Goal: Browse casually

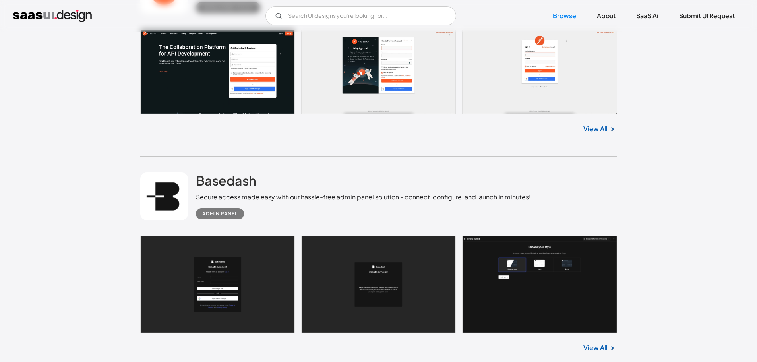
scroll to position [318, 0]
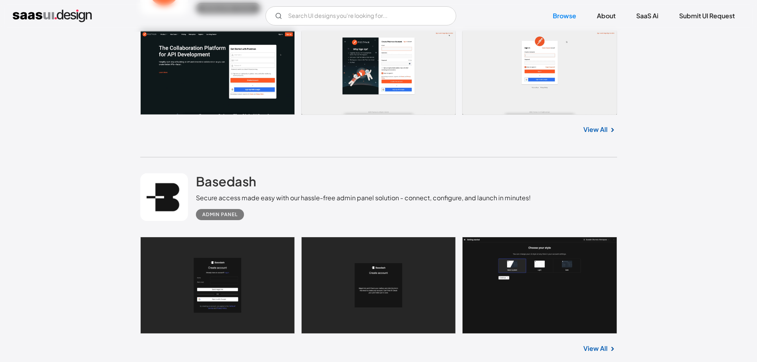
click at [597, 345] on link "View All" at bounding box center [595, 349] width 24 height 10
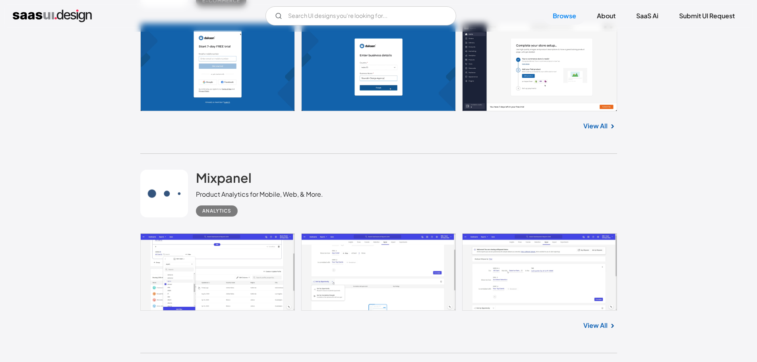
scroll to position [1986, 0]
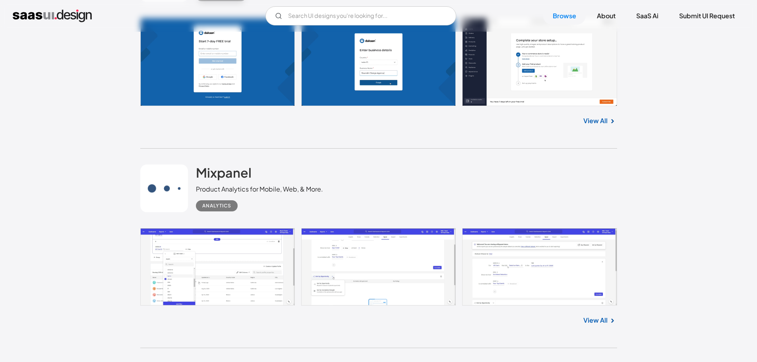
click at [594, 120] on link "View All" at bounding box center [595, 121] width 24 height 10
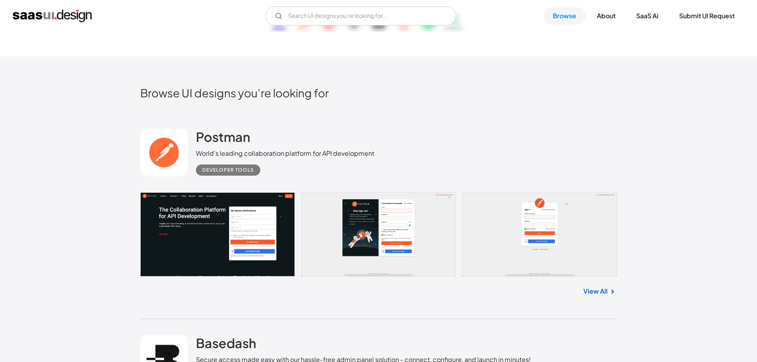
scroll to position [318, 0]
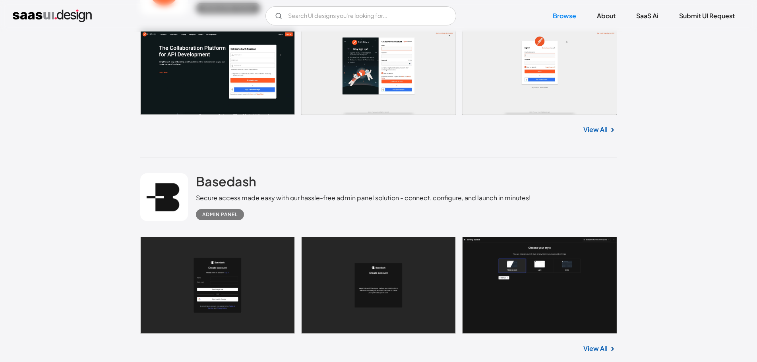
click at [370, 270] on link at bounding box center [378, 285] width 477 height 97
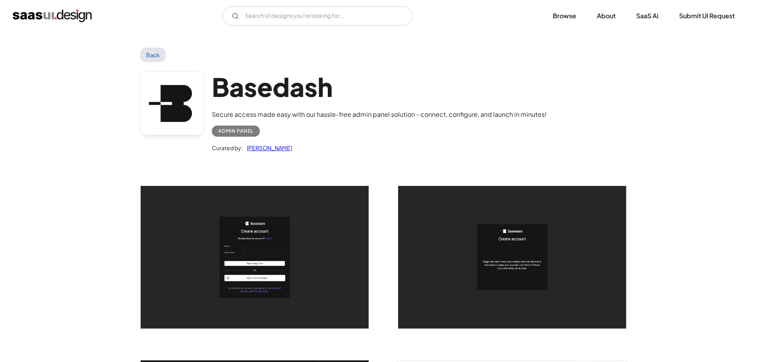
scroll to position [238, 0]
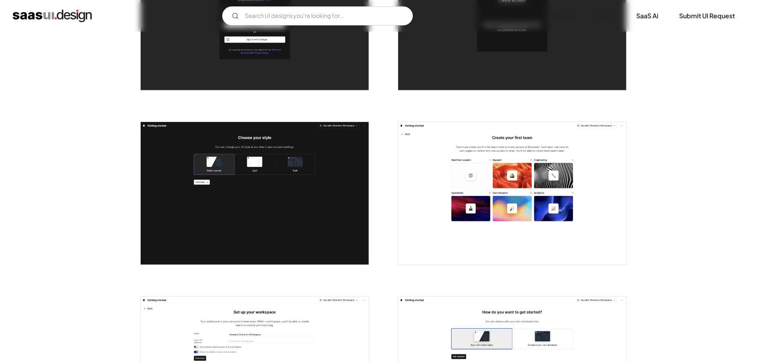
click at [281, 193] on img "open lightbox" at bounding box center [255, 193] width 228 height 143
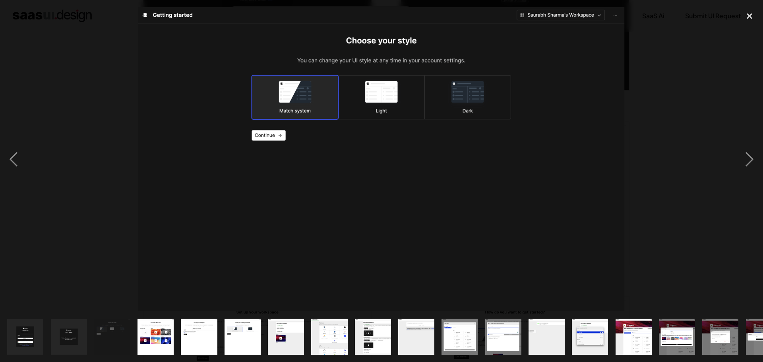
click at [116, 187] on div at bounding box center [381, 159] width 763 height 304
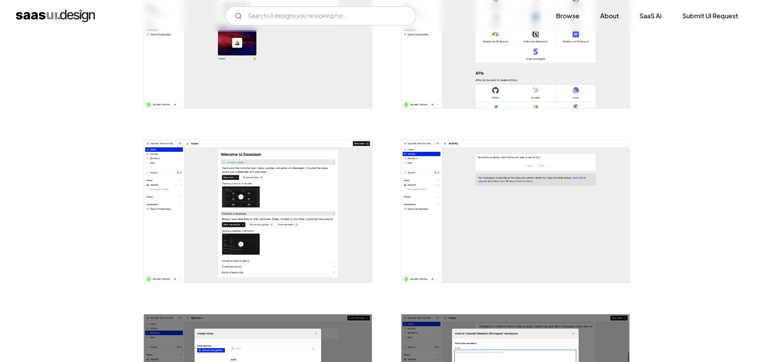
scroll to position [755, 0]
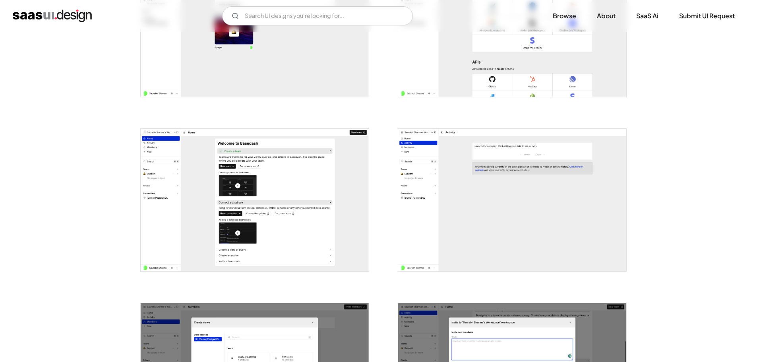
click at [249, 173] on img "open lightbox" at bounding box center [255, 200] width 228 height 143
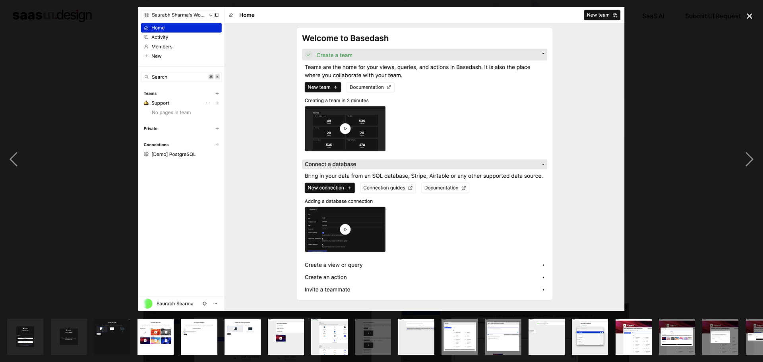
click at [660, 144] on div at bounding box center [381, 159] width 763 height 304
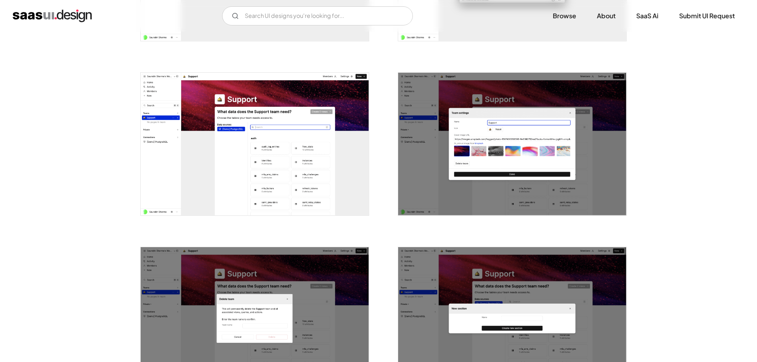
scroll to position [1350, 0]
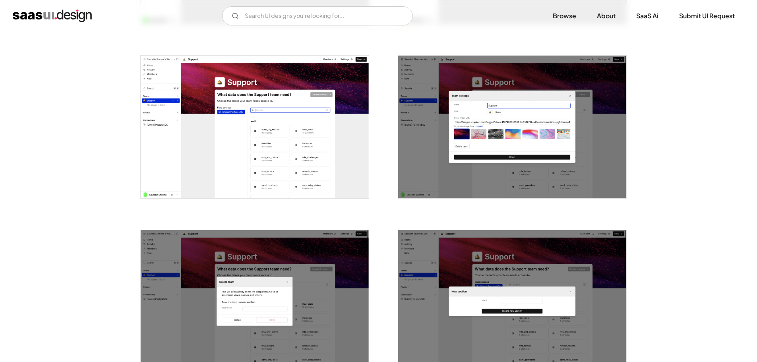
click at [273, 150] on img "open lightbox" at bounding box center [255, 127] width 228 height 143
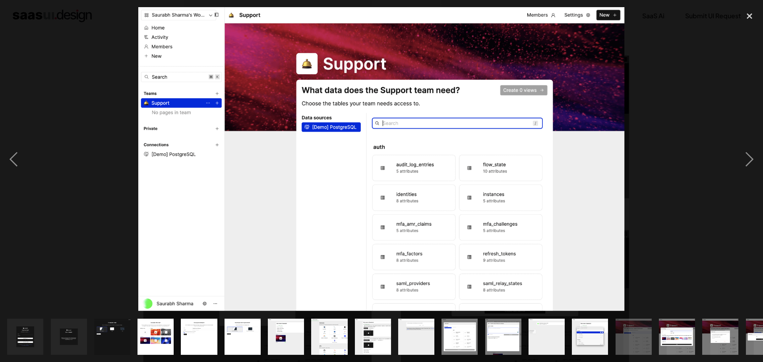
click at [629, 157] on div at bounding box center [381, 159] width 763 height 304
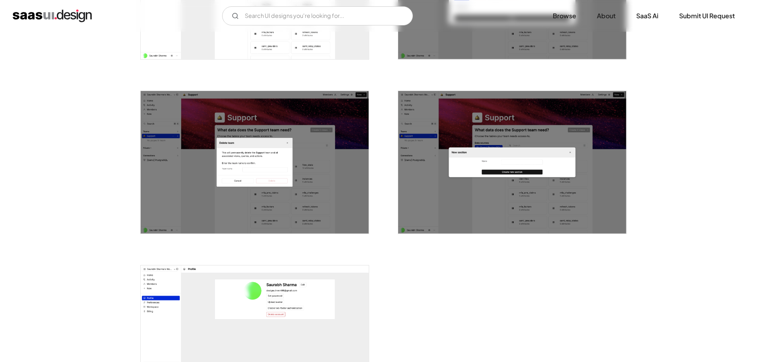
scroll to position [1430, 0]
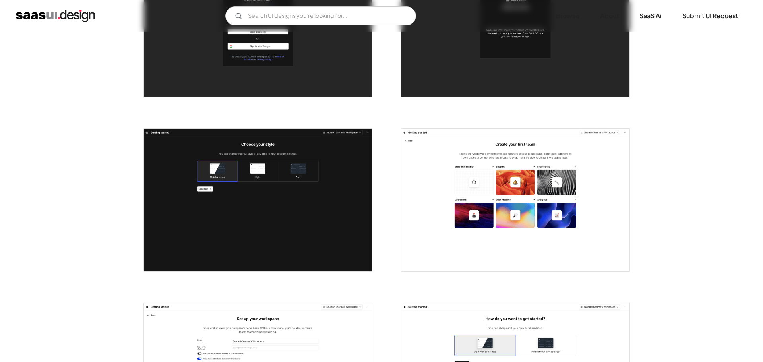
scroll to position [238, 0]
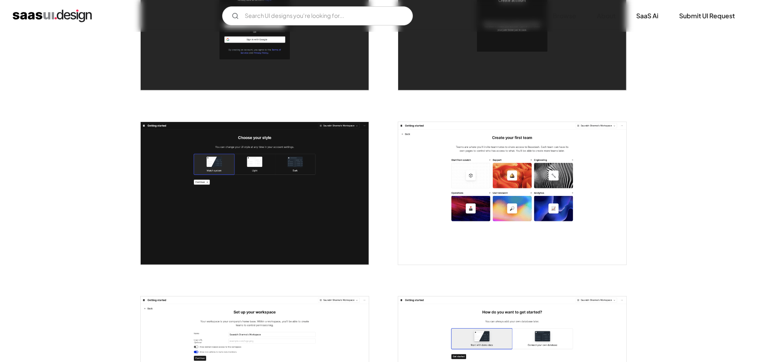
click at [303, 209] on img "open lightbox" at bounding box center [255, 193] width 228 height 143
